Goal: Task Accomplishment & Management: Complete application form

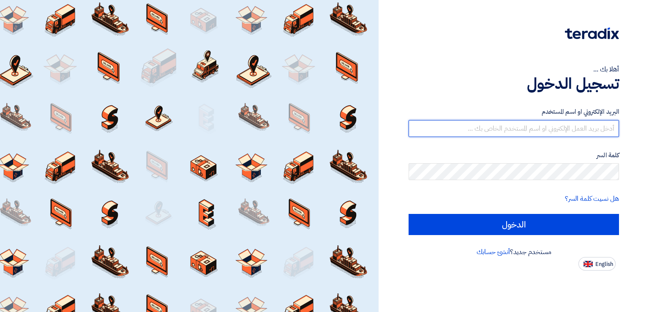
type input "[EMAIL_ADDRESS][DOMAIN_NAME]"
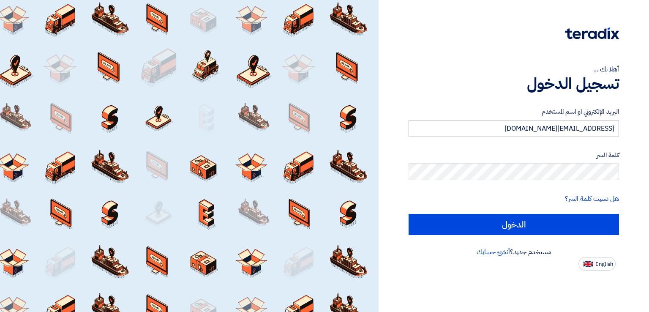
drag, startPoint x: 574, startPoint y: 119, endPoint x: 574, endPoint y: 124, distance: 5.5
click at [574, 124] on div "البريد الإلكتروني او اسم المستخدم [EMAIL_ADDRESS][DOMAIN_NAME]" at bounding box center [513, 122] width 210 height 30
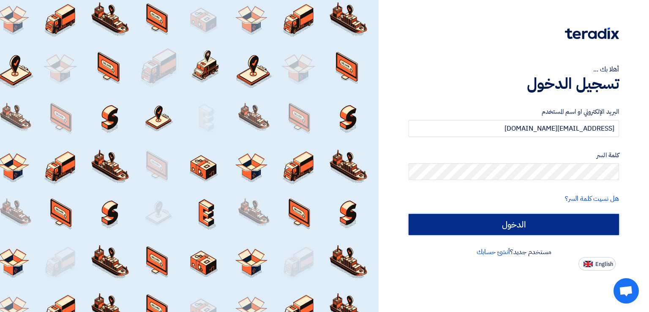
click at [573, 225] on input "الدخول" at bounding box center [513, 224] width 210 height 21
type input "Sign in"
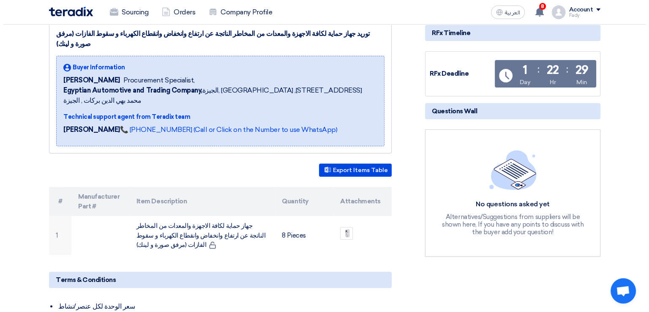
scroll to position [127, 0]
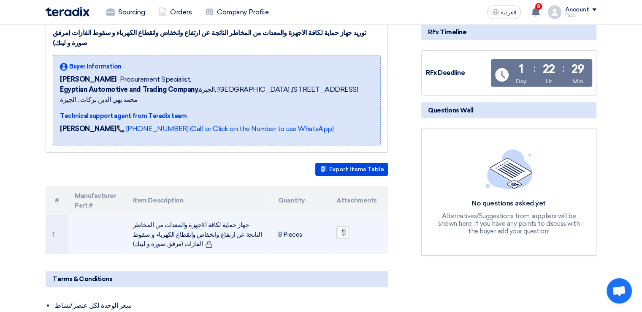
click at [348, 224] on img at bounding box center [343, 232] width 12 height 16
click at [342, 224] on img at bounding box center [343, 232] width 12 height 16
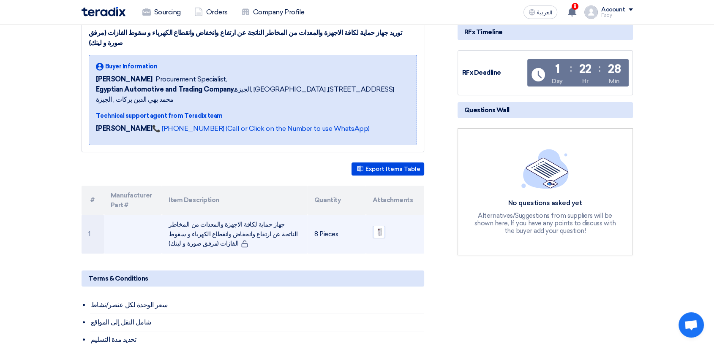
click at [380, 224] on img at bounding box center [379, 232] width 12 height 16
click at [260, 215] on td "جهاز حماية لكافة الاجهزة والمعدات من المخاطر الناتجة عن ارتفاع وانخفاض وانقطاع …" at bounding box center [235, 234] width 146 height 39
click at [265, 215] on td "جهاز حماية لكافة الاجهزة والمعدات من المخاطر الناتجة عن ارتفاع وانخفاض وانقطاع …" at bounding box center [235, 234] width 146 height 39
click at [269, 215] on td "جهاز حماية لكافة الاجهزة والمعدات من المخاطر الناتجة عن ارتفاع وانخفاض وانقطاع …" at bounding box center [235, 234] width 146 height 39
drag, startPoint x: 286, startPoint y: 204, endPoint x: 221, endPoint y: 209, distance: 64.9
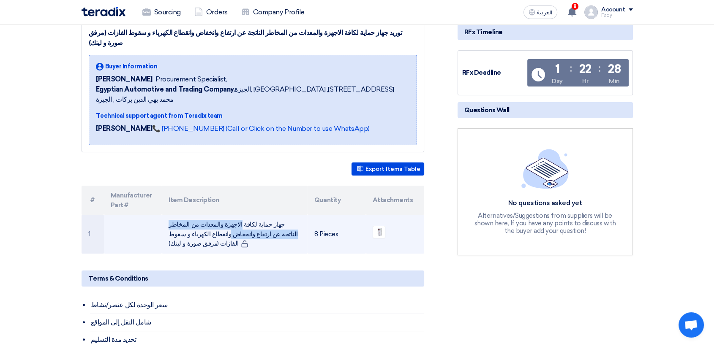
click at [171, 215] on td "جهاز حماية لكافة الاجهزة والمعدات من المخاطر الناتجة عن ارتفاع وانخفاض وانقطاع …" at bounding box center [235, 234] width 146 height 39
click at [267, 215] on td "جهاز حماية لكافة الاجهزة والمعدات من المخاطر الناتجة عن ارتفاع وانخفاض وانقطاع …" at bounding box center [235, 234] width 146 height 39
drag, startPoint x: 299, startPoint y: 211, endPoint x: 416, endPoint y: 231, distance: 118.6
click at [172, 215] on td "جهاز حماية لكافة الاجهزة والمعدات من المخاطر الناتجة عن ارتفاع وانخفاض وانقطاع …" at bounding box center [235, 234] width 146 height 39
click at [267, 215] on td "جهاز حماية لكافة الاجهزة والمعدات من المخاطر الناتجة عن ارتفاع وانخفاض وانقطاع …" at bounding box center [235, 234] width 146 height 39
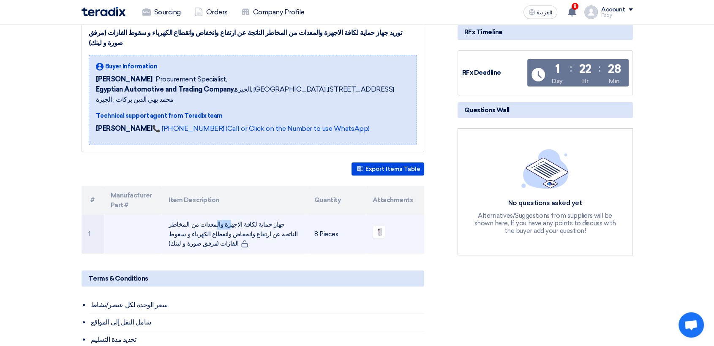
click at [267, 215] on td "جهاز حماية لكافة الاجهزة والمعدات من المخاطر الناتجة عن ارتفاع وانخفاض وانقطاع …" at bounding box center [235, 234] width 146 height 39
drag, startPoint x: 267, startPoint y: 204, endPoint x: 209, endPoint y: 202, distance: 57.4
click at [209, 215] on td "جهاز حماية لكافة الاجهزة والمعدات من المخاطر الناتجة عن ارتفاع وانخفاض وانقطاع …" at bounding box center [235, 234] width 146 height 39
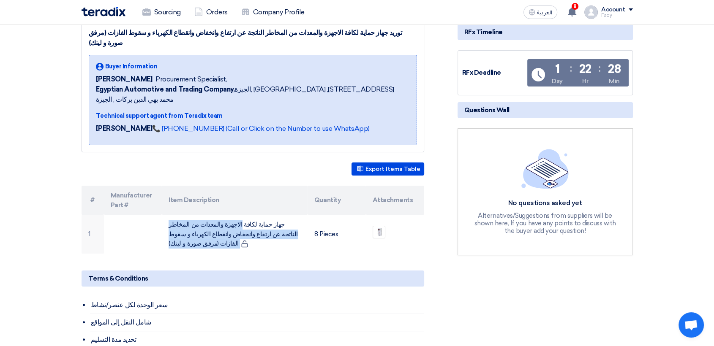
copy tr "جهاز حماية لكافة الاجهزة والمعدات من المخاطر الناتجة عن ارتفاع وانخفاض وانقطاع …"
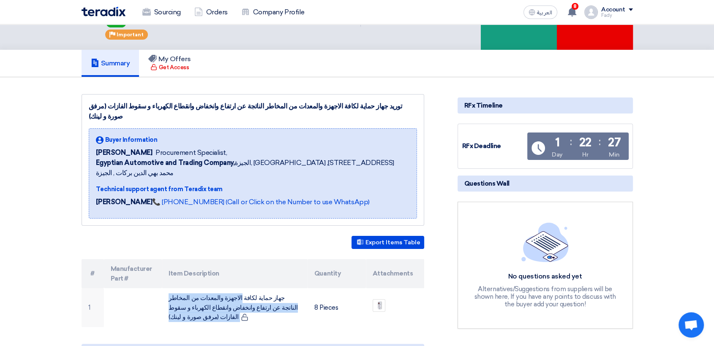
scroll to position [0, 0]
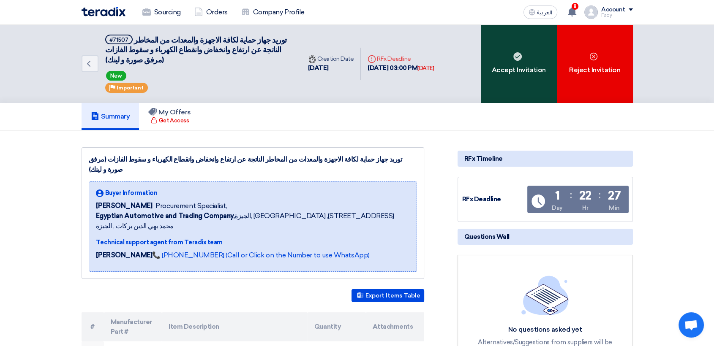
click at [499, 55] on div "Accept Invitation" at bounding box center [519, 63] width 76 height 79
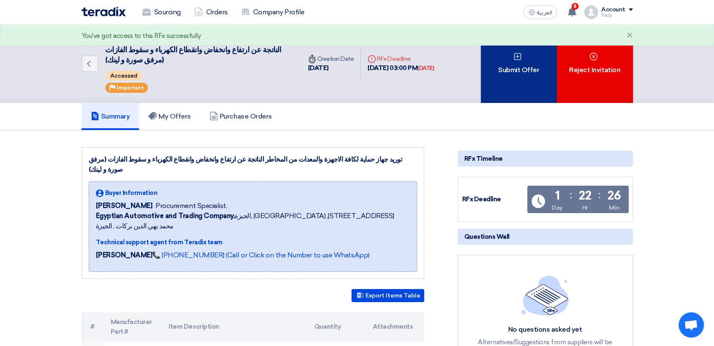
click at [509, 75] on div "Submit Offer" at bounding box center [519, 63] width 76 height 79
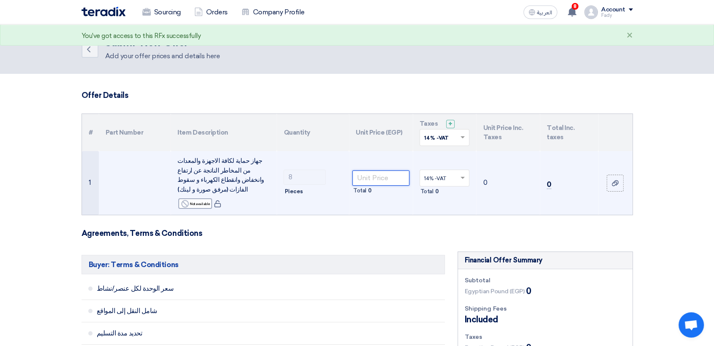
click at [383, 181] on input "number" at bounding box center [380, 178] width 57 height 15
type input "4500"
click at [385, 205] on td "4500 Total 36,000" at bounding box center [381, 183] width 64 height 64
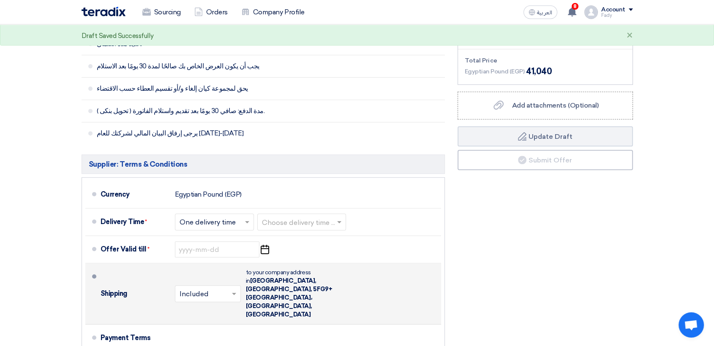
scroll to position [328, 0]
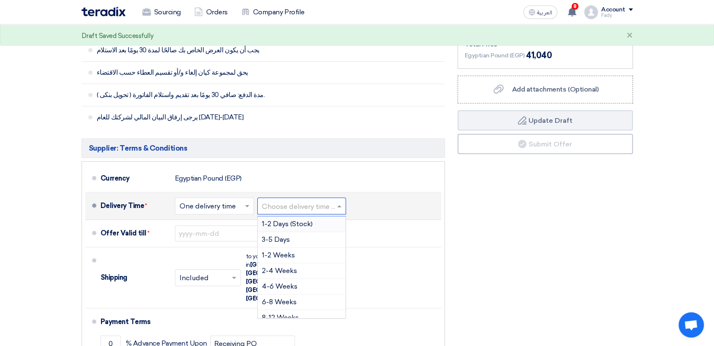
drag, startPoint x: 309, startPoint y: 209, endPoint x: 304, endPoint y: 211, distance: 5.2
click at [307, 210] on input "text" at bounding box center [302, 207] width 80 height 12
click at [288, 240] on span "3-5 Days" at bounding box center [276, 240] width 28 height 8
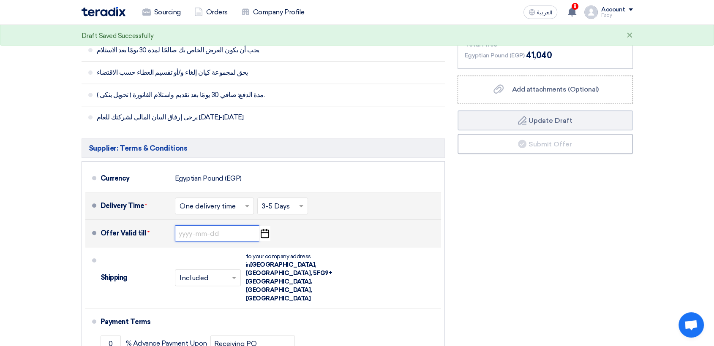
click at [220, 236] on input at bounding box center [217, 233] width 84 height 16
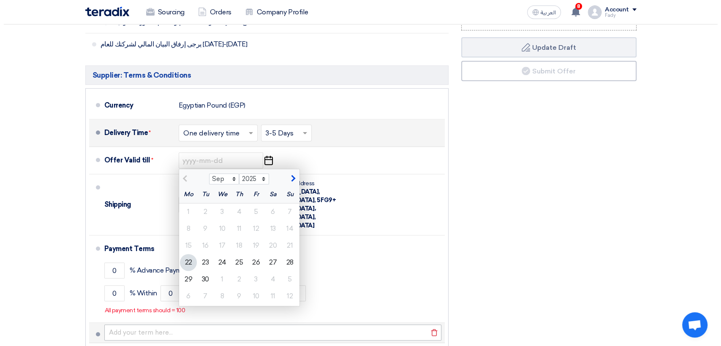
scroll to position [422, 0]
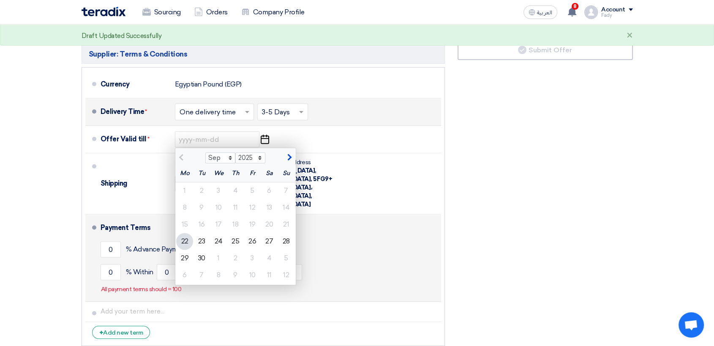
click at [198, 262] on div "30" at bounding box center [201, 258] width 17 height 17
type input "[DATE]"
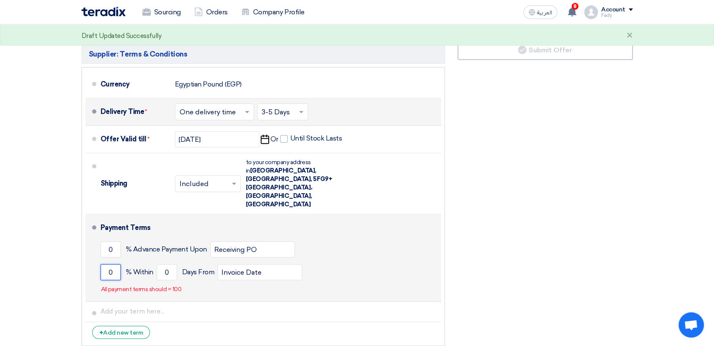
click at [119, 264] on input "0" at bounding box center [110, 272] width 20 height 16
click at [118, 264] on input "0" at bounding box center [110, 272] width 20 height 16
type input "100"
drag, startPoint x: 170, startPoint y: 253, endPoint x: 145, endPoint y: 253, distance: 24.9
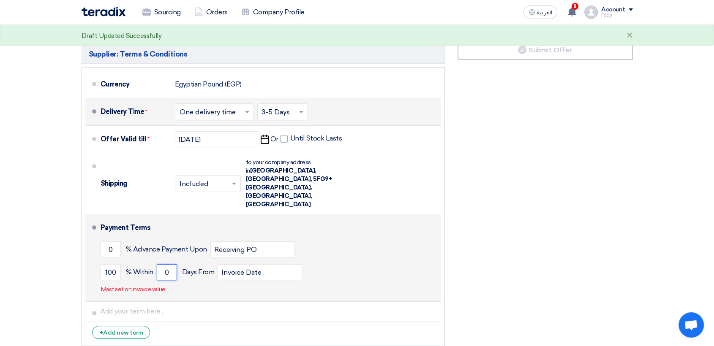
click at [145, 261] on div "100 % [DATE] From Invoice Date" at bounding box center [268, 272] width 337 height 23
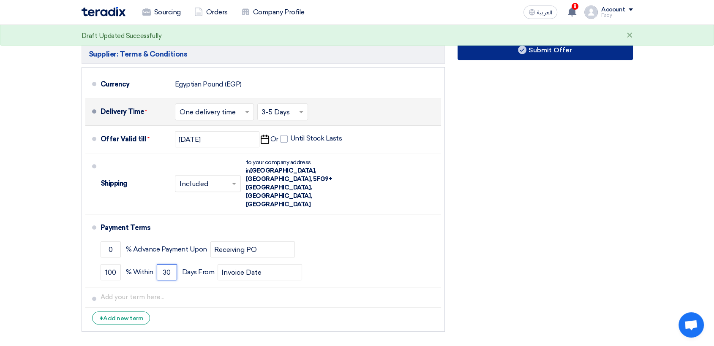
type input "30"
click at [520, 51] on use at bounding box center [522, 50] width 8 height 8
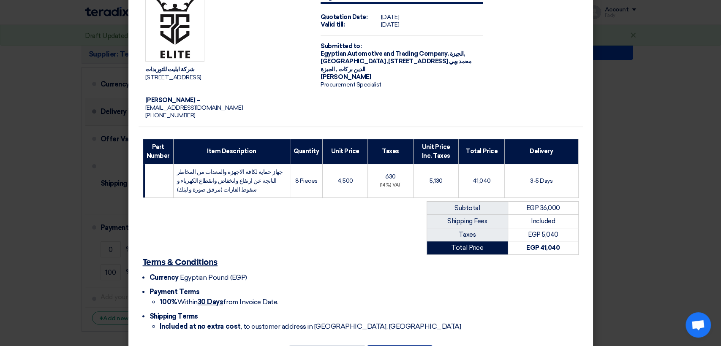
scroll to position [69, 0]
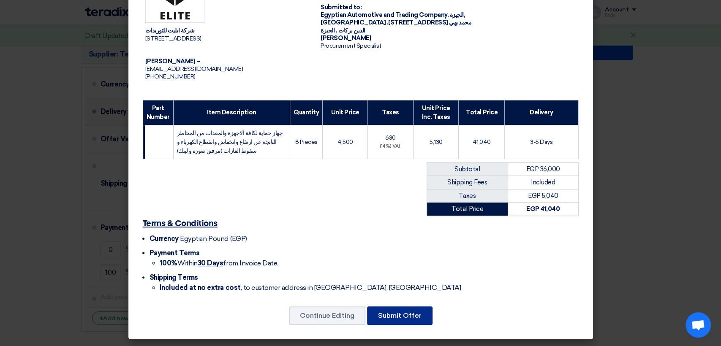
click at [418, 304] on button "Submit Offer" at bounding box center [399, 316] width 65 height 19
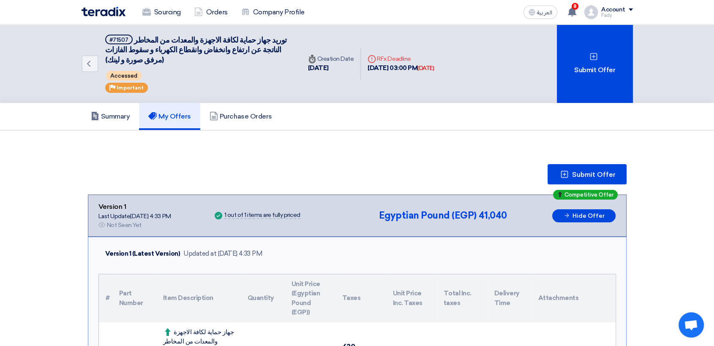
click at [117, 14] on img at bounding box center [103, 12] width 44 height 10
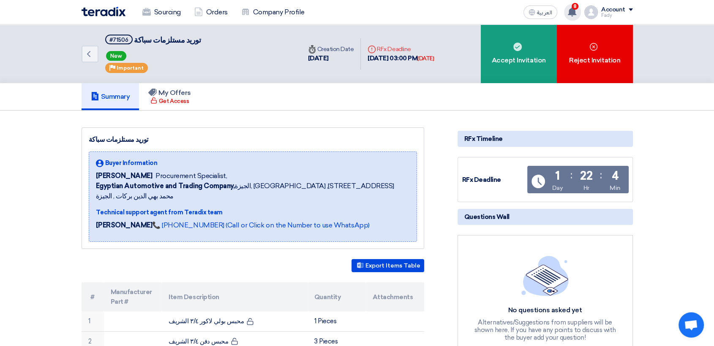
click at [572, 14] on use at bounding box center [571, 11] width 8 height 9
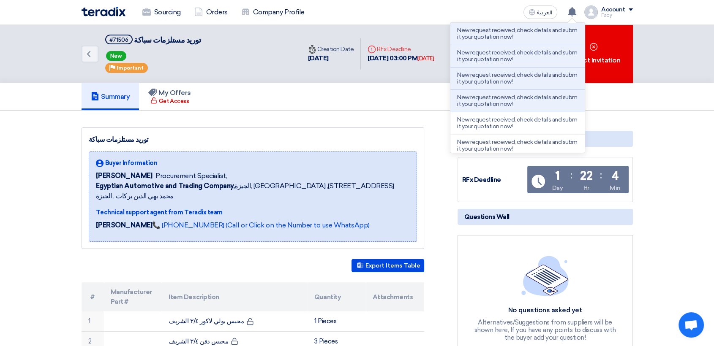
click at [120, 11] on img at bounding box center [103, 12] width 44 height 10
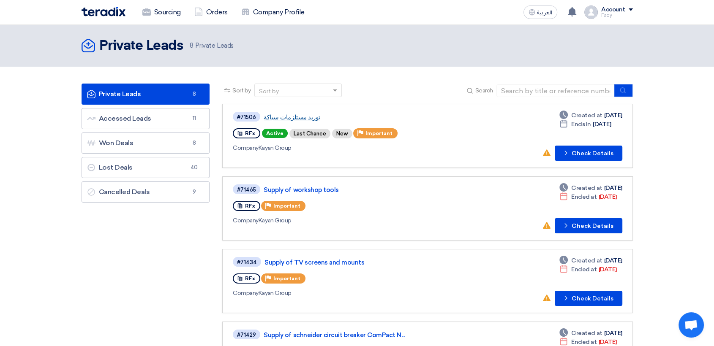
click at [307, 115] on link "توريد مستلزمات سباكة" at bounding box center [368, 118] width 211 height 8
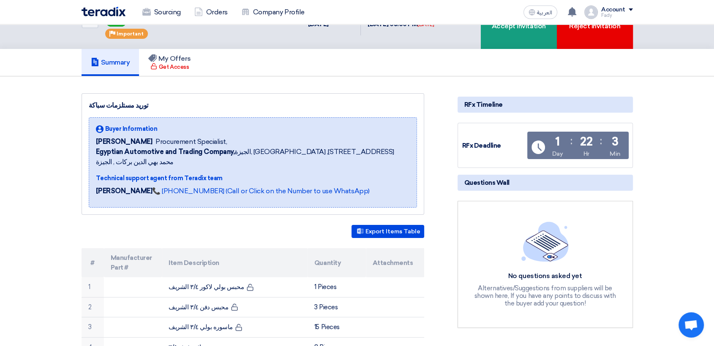
scroll to position [141, 0]
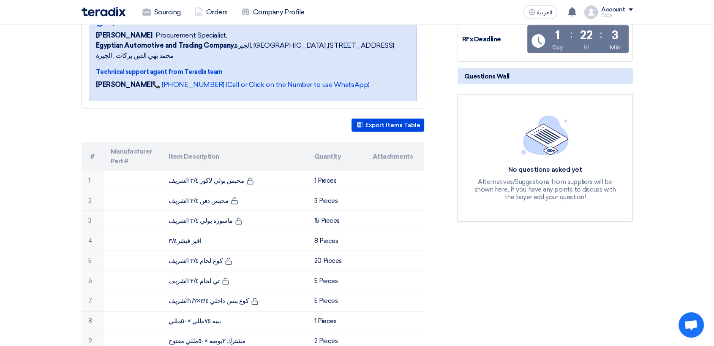
click at [385, 119] on button "Export Items Table" at bounding box center [387, 125] width 73 height 13
